Goal: Transaction & Acquisition: Purchase product/service

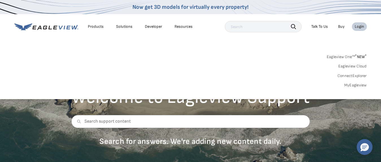
click at [353, 64] on link "Eagleview Cloud" at bounding box center [353, 66] width 29 height 5
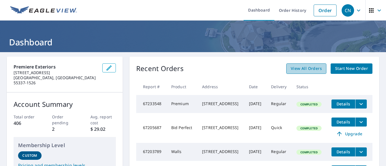
click at [303, 68] on span "View All Orders" at bounding box center [306, 68] width 31 height 7
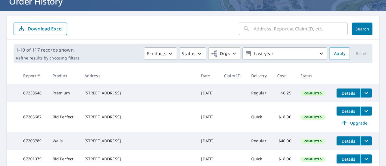
scroll to position [37, 0]
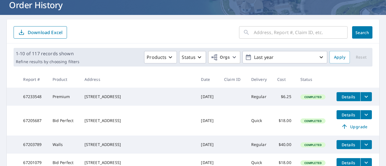
click at [254, 34] on input "text" at bounding box center [301, 33] width 94 height 16
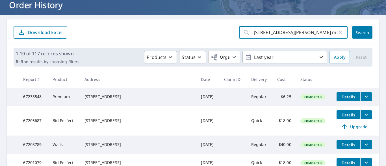
type input "749 sharon avenew richmond mn"
click at [357, 30] on span "Search" at bounding box center [362, 32] width 11 height 5
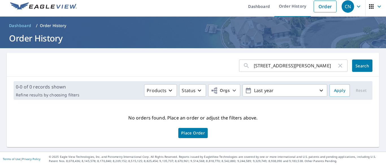
scroll to position [4, 0]
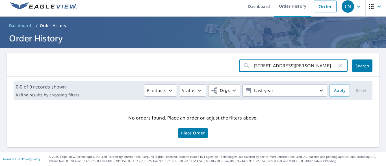
click at [281, 66] on input "749 sharon avenew richmond mn" at bounding box center [295, 66] width 83 height 16
type input "749 sharon ave new richmond mn"
click at [353, 63] on button "Search" at bounding box center [362, 66] width 20 height 12
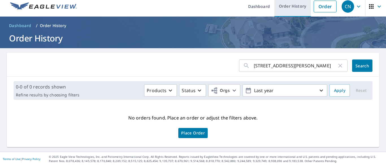
click at [292, 6] on link "Order History" at bounding box center [292, 6] width 36 height 21
click at [291, 6] on link "Order History" at bounding box center [292, 6] width 36 height 21
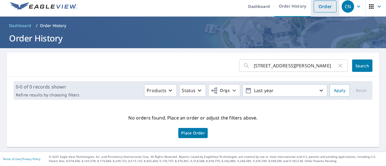
drag, startPoint x: 319, startPoint y: 5, endPoint x: 322, endPoint y: 0, distance: 6.0
click at [319, 4] on link "Order" at bounding box center [325, 7] width 23 height 12
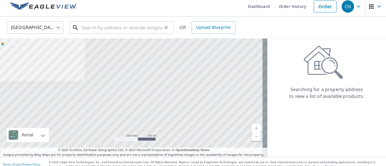
click at [113, 29] on input "text" at bounding box center [122, 28] width 81 height 16
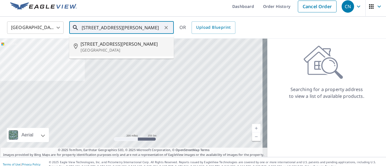
click at [101, 44] on span "749 Sharon Ave" at bounding box center [125, 44] width 89 height 7
type input "749 Sharon Ave New Richmond, WI 54017"
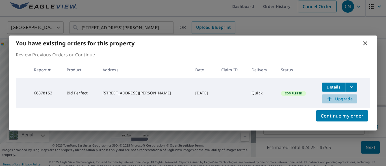
click at [340, 97] on span "Upgrade" at bounding box center [339, 99] width 29 height 7
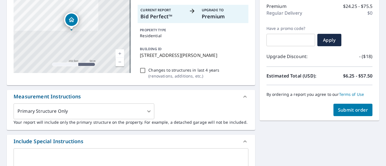
scroll to position [79, 0]
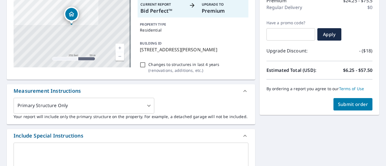
click at [242, 92] on icon at bounding box center [245, 91] width 7 height 7
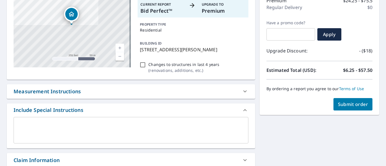
click at [242, 92] on icon at bounding box center [245, 91] width 7 height 7
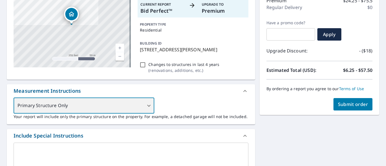
click at [149, 107] on div "Primary Structure Only" at bounding box center [84, 106] width 141 height 16
click at [148, 104] on div "Primary Structure Only" at bounding box center [84, 106] width 141 height 16
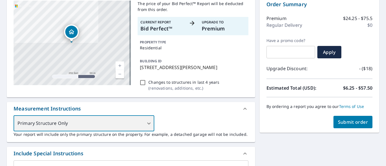
scroll to position [62, 0]
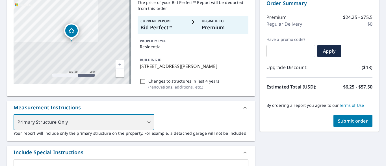
click at [148, 124] on div "Primary Structure Only" at bounding box center [84, 123] width 141 height 16
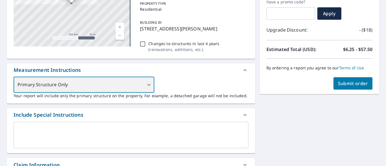
scroll to position [99, 0]
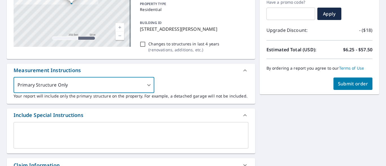
click at [242, 69] on icon at bounding box center [245, 70] width 7 height 7
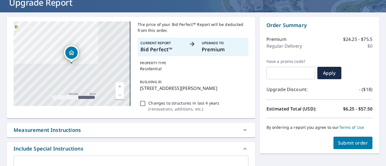
scroll to position [25, 0]
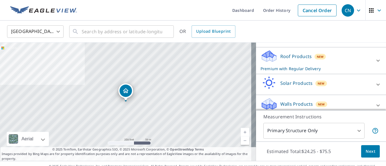
scroll to position [87, 0]
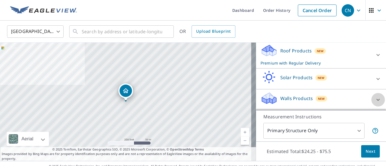
click at [375, 99] on icon at bounding box center [378, 100] width 7 height 7
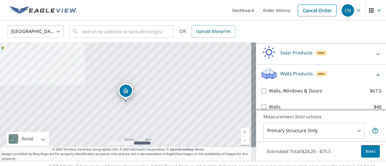
scroll to position [119, 0]
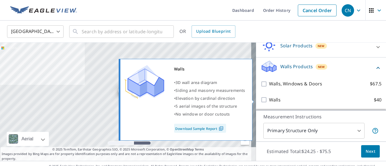
click at [261, 101] on input "Walls $40" at bounding box center [265, 100] width 8 height 7
checkbox input "true"
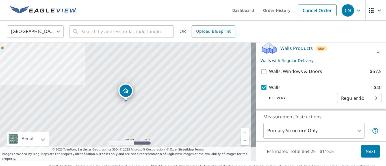
scroll to position [9, 0]
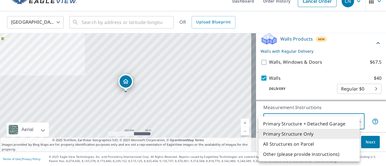
click at [353, 120] on body "CN CN Dashboard Order History Cancel Order CN United States US ​ ​ OR Upload Bl…" at bounding box center [193, 83] width 386 height 166
click at [323, 124] on li "Primary Structure + Detached Garage" at bounding box center [309, 124] width 101 height 10
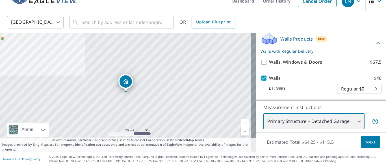
type input "1"
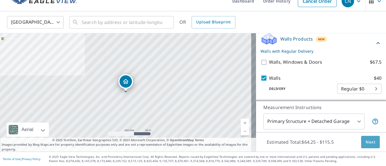
click at [362, 138] on button "Next" at bounding box center [370, 142] width 19 height 13
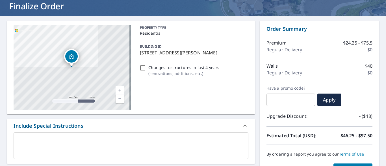
scroll to position [84, 0]
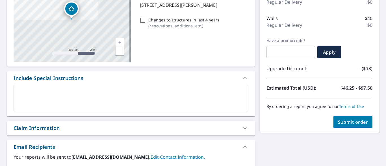
click at [28, 90] on textarea at bounding box center [131, 98] width 227 height 16
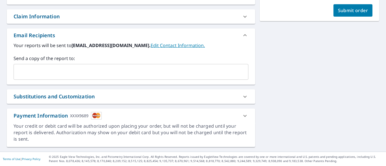
scroll to position [121, 0]
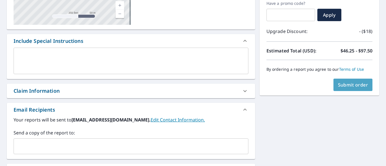
click at [345, 82] on span "Submit order" at bounding box center [353, 85] width 30 height 6
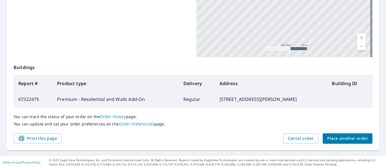
scroll to position [166, 0]
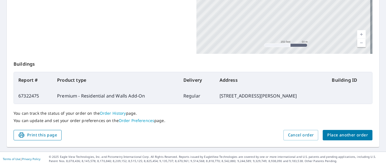
click at [42, 134] on span "Print this page" at bounding box center [37, 135] width 39 height 7
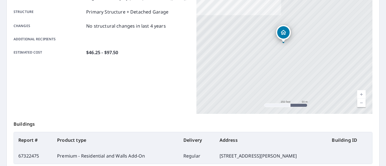
scroll to position [0, 0]
